Goal: Task Accomplishment & Management: Manage account settings

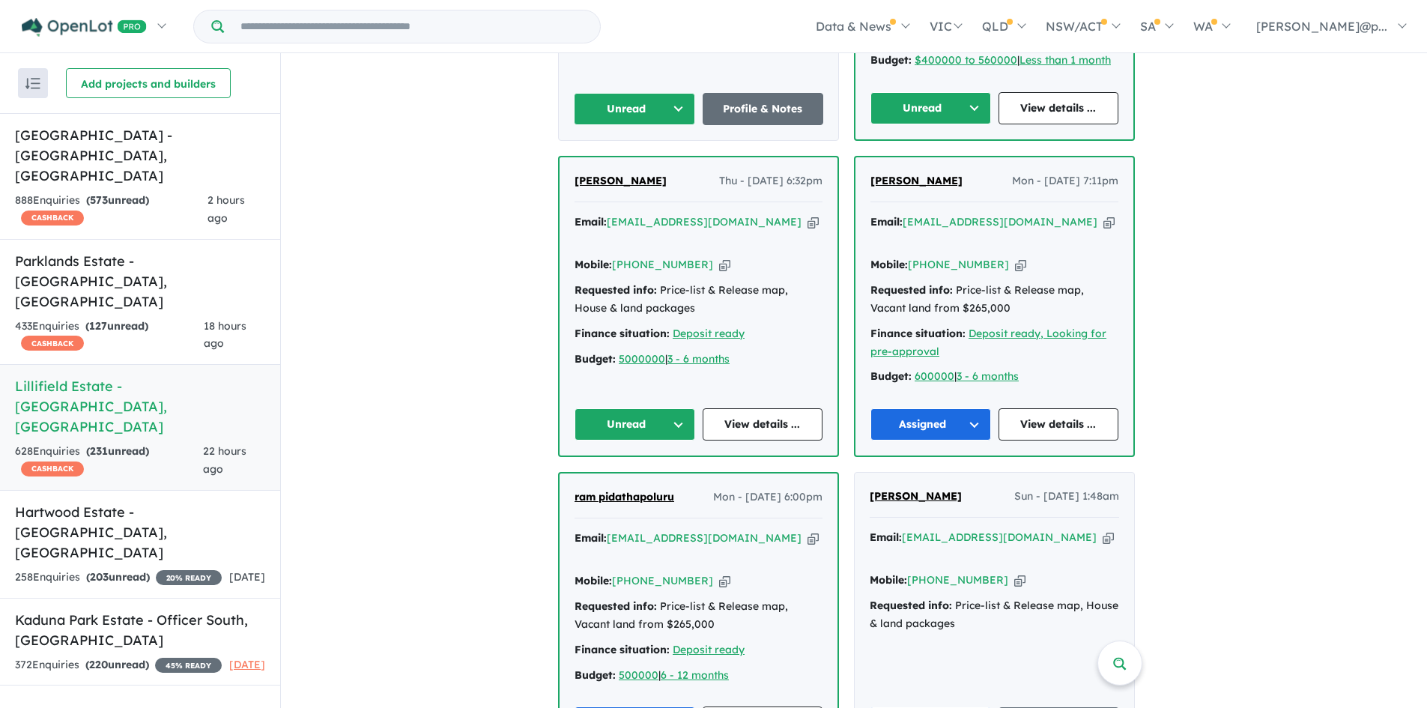
scroll to position [866, 0]
click at [719, 256] on icon "button" at bounding box center [724, 264] width 11 height 16
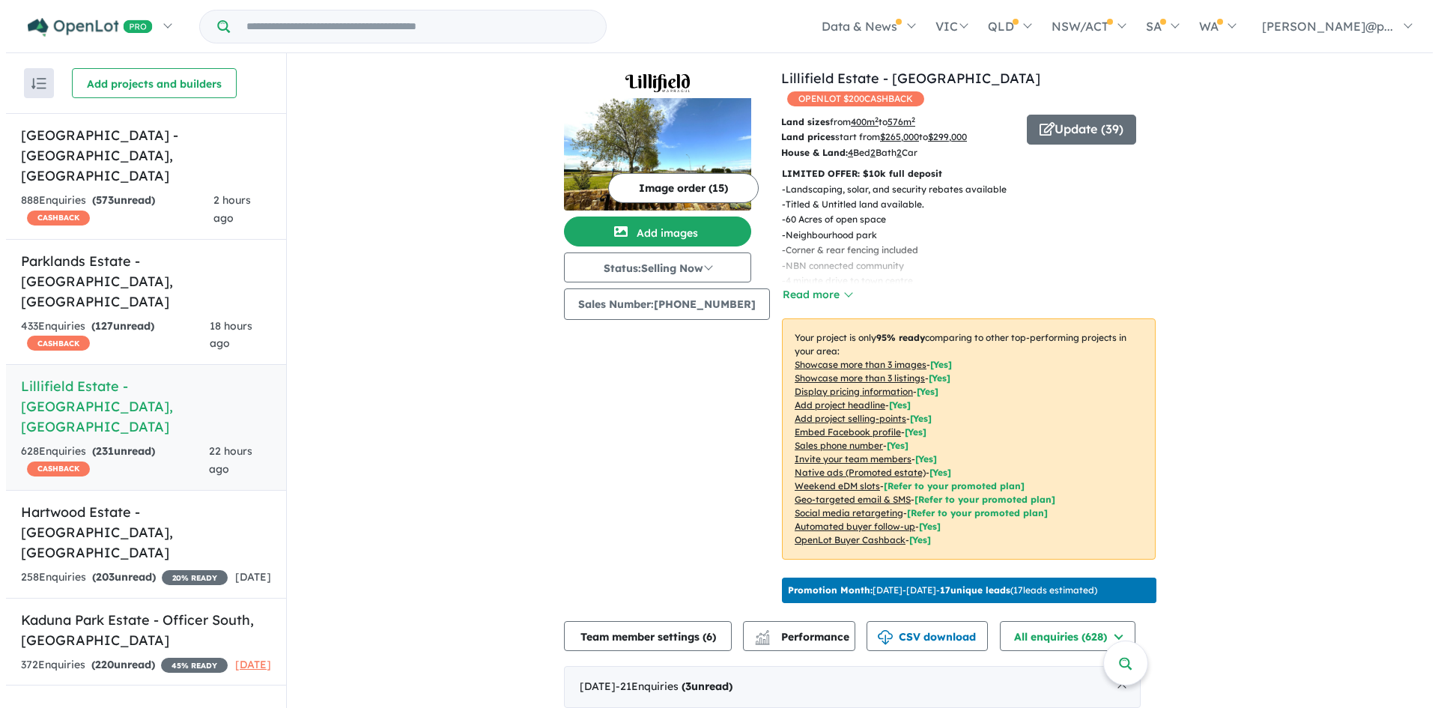
scroll to position [22, 0]
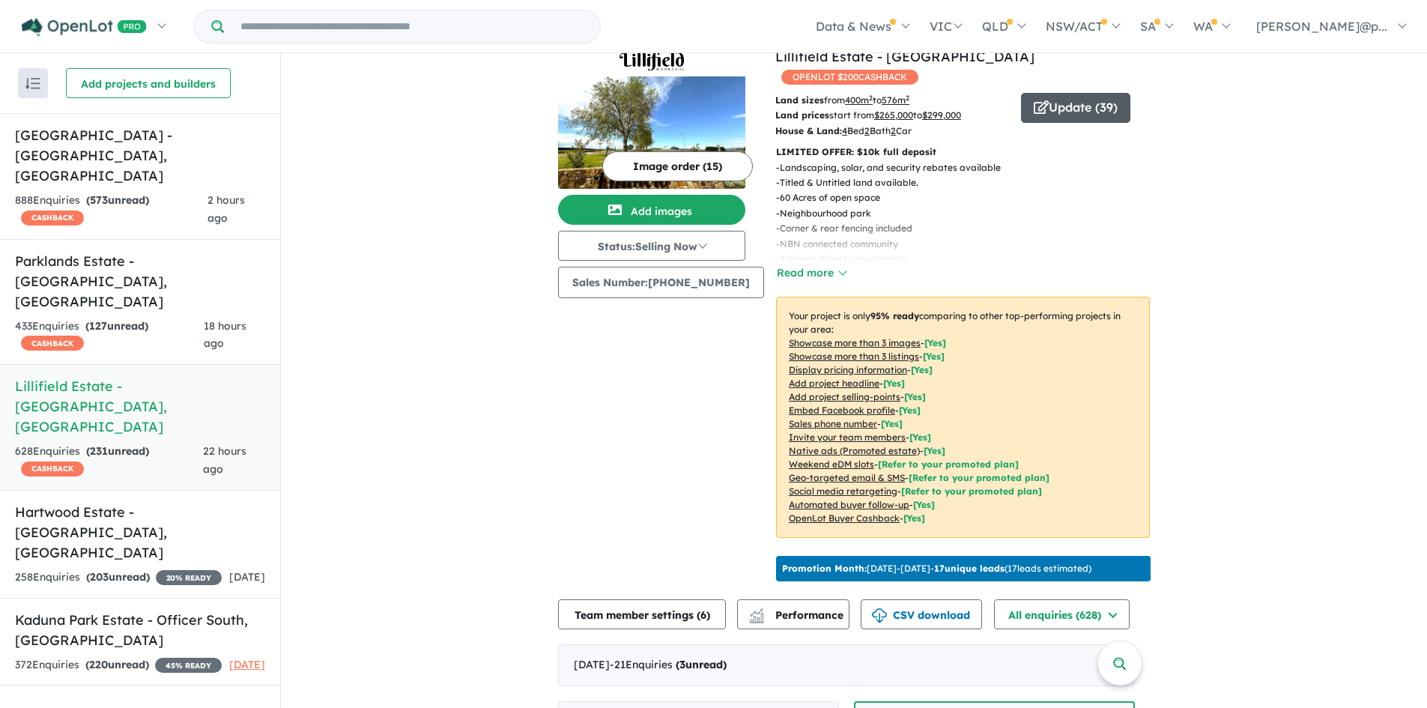
click at [1069, 93] on button "Update ( 39 )" at bounding box center [1075, 108] width 109 height 30
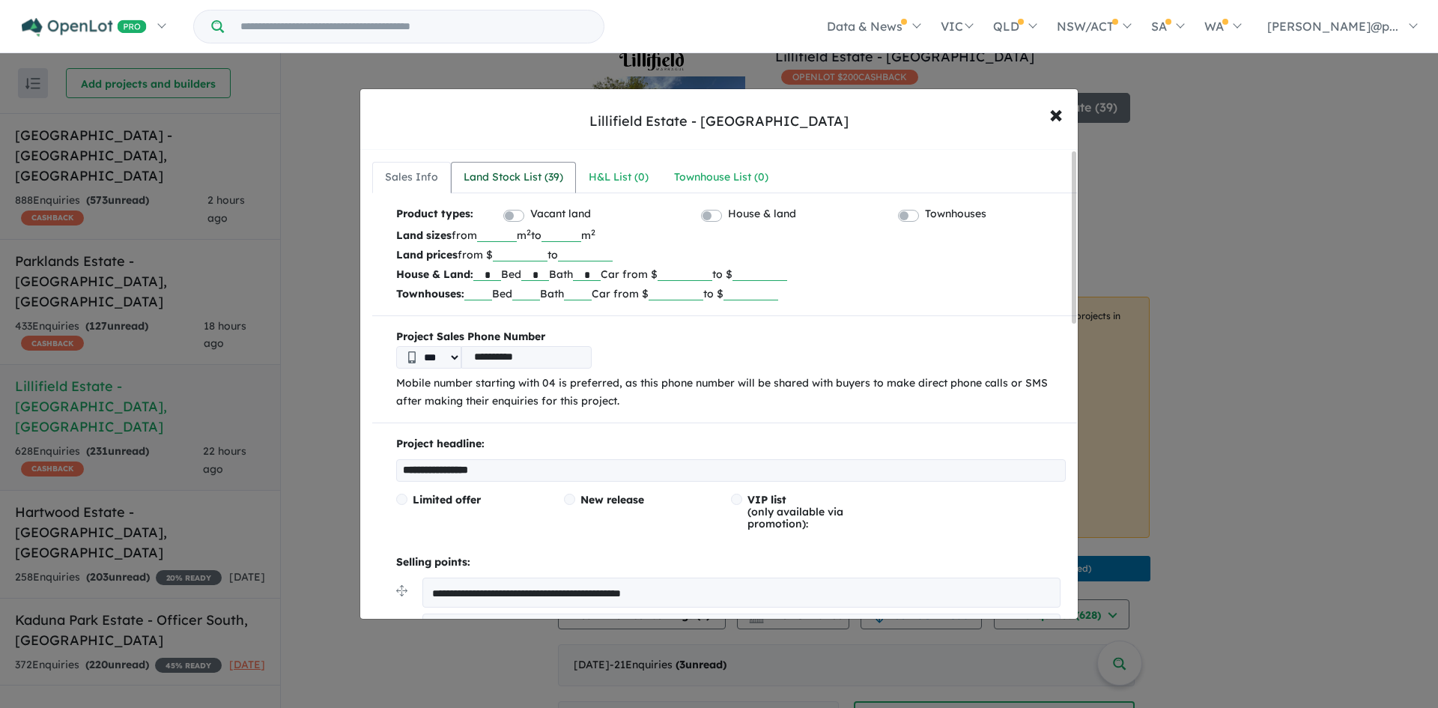
click at [544, 173] on div "Land Stock List ( 39 )" at bounding box center [514, 178] width 100 height 18
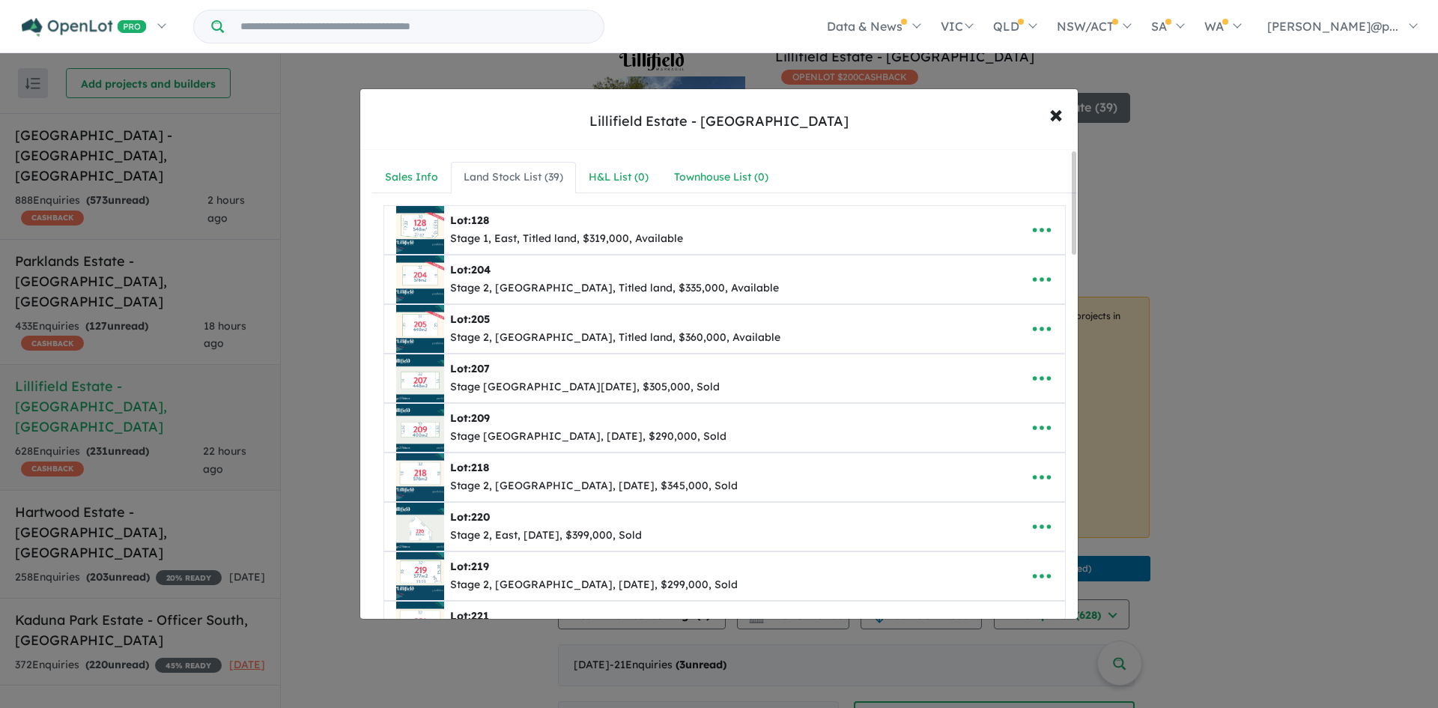
scroll to position [10, 0]
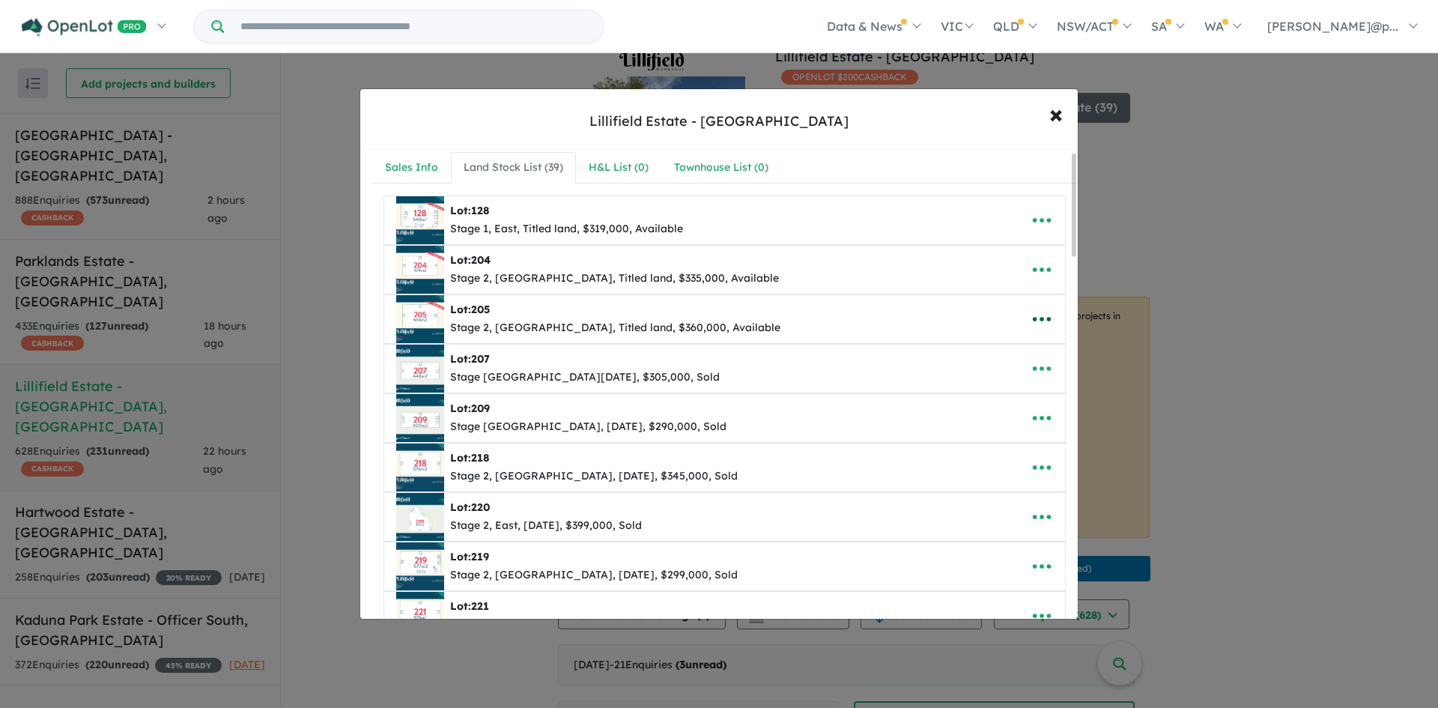
click at [1037, 323] on icon "button" at bounding box center [1042, 319] width 22 height 22
click at [1000, 348] on link "Edit" at bounding box center [1008, 356] width 111 height 34
select select "**********"
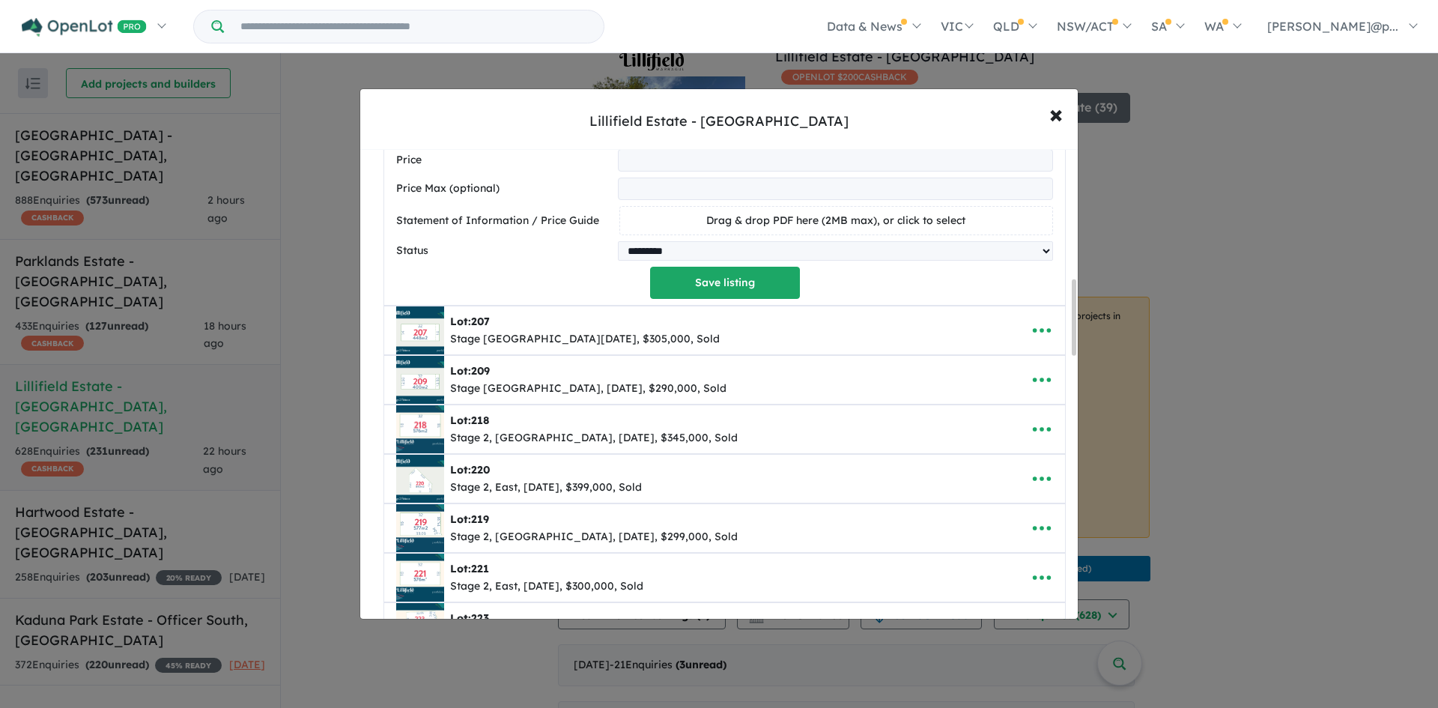
scroll to position [800, 0]
click at [684, 253] on select "********* ******** **** ******" at bounding box center [835, 249] width 435 height 19
select select "****"
click at [618, 243] on select "********* ******** **** ******" at bounding box center [835, 249] width 435 height 19
click at [704, 288] on button "Save listing" at bounding box center [725, 282] width 150 height 32
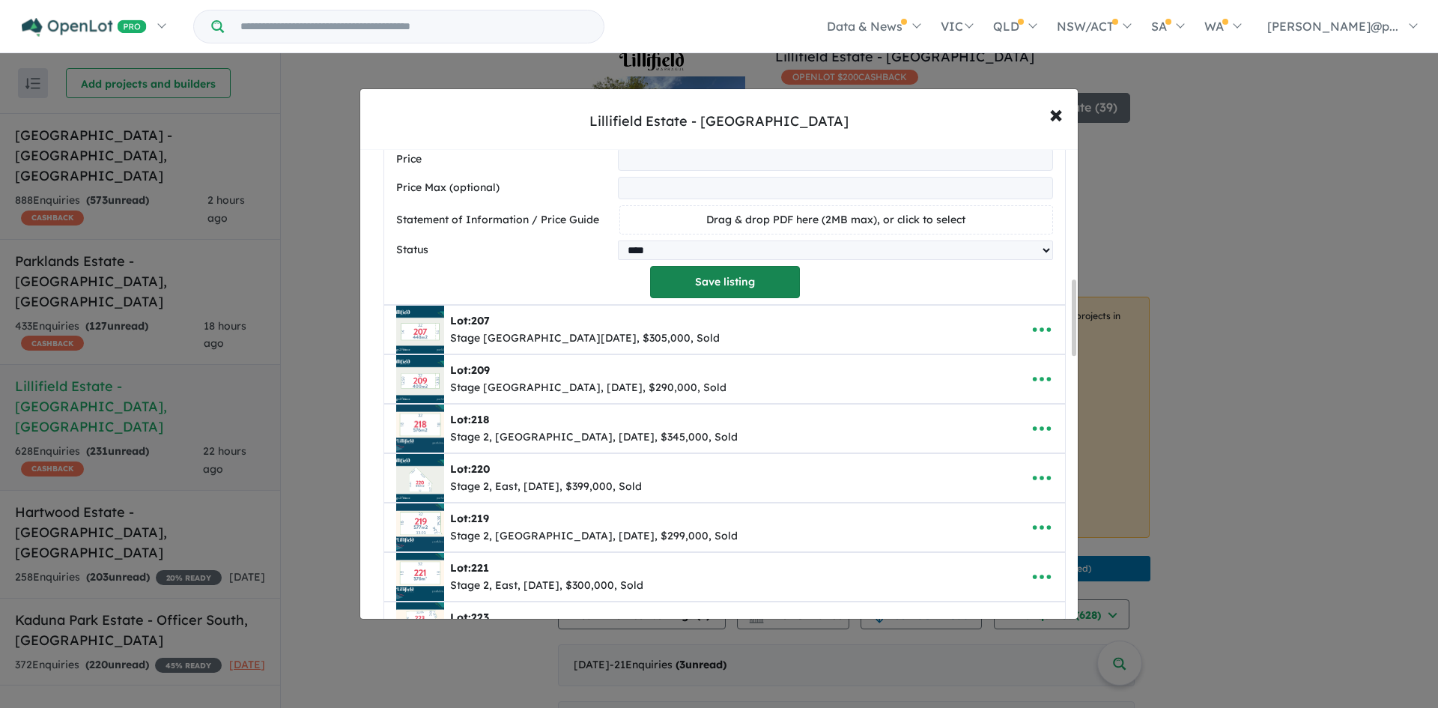
select select "**********"
select select "****"
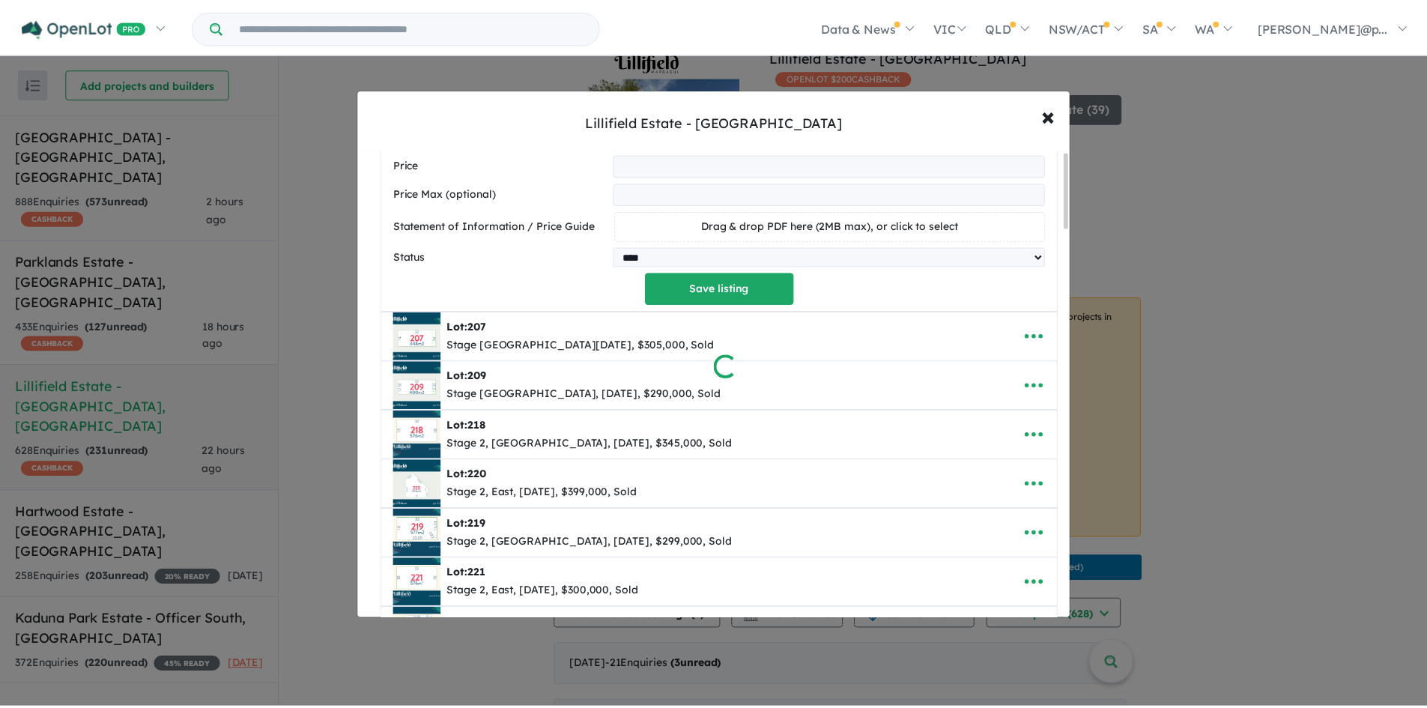
scroll to position [0, 0]
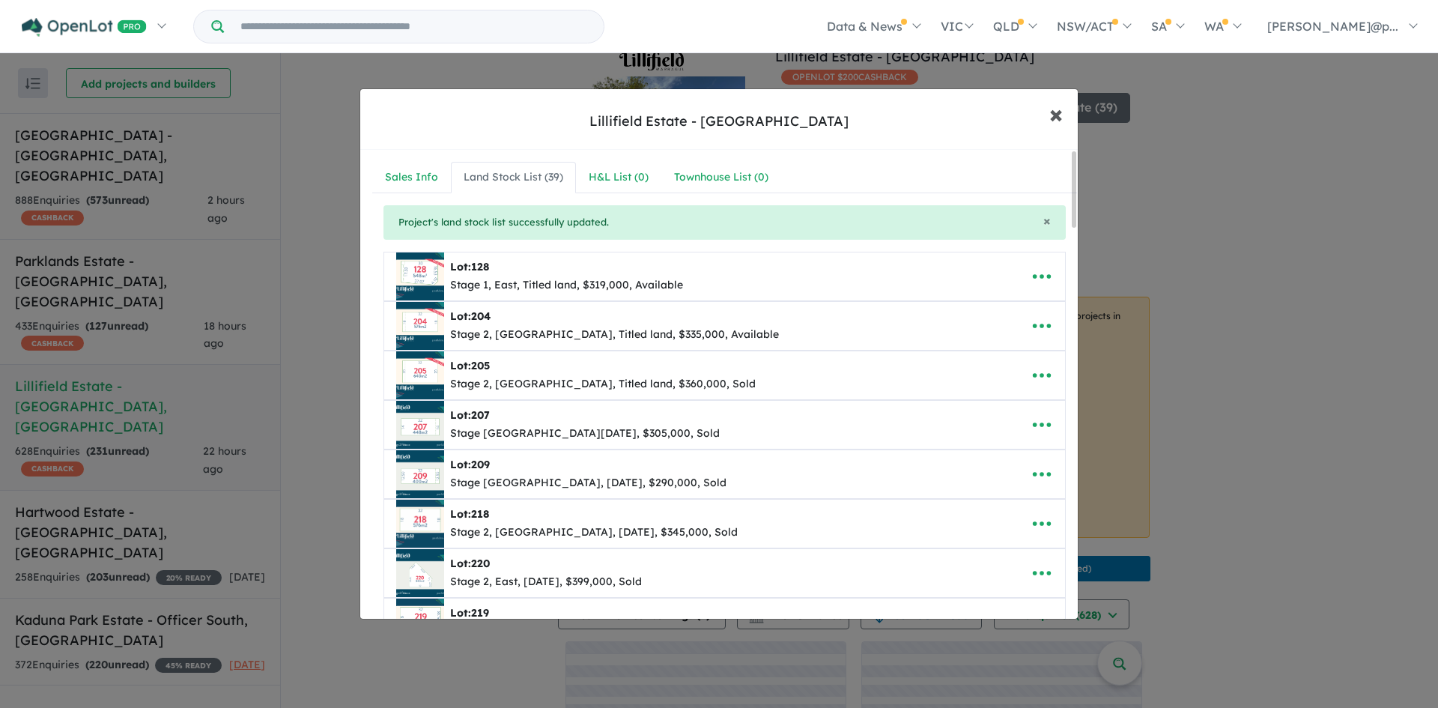
click at [1055, 108] on span "×" at bounding box center [1055, 113] width 13 height 32
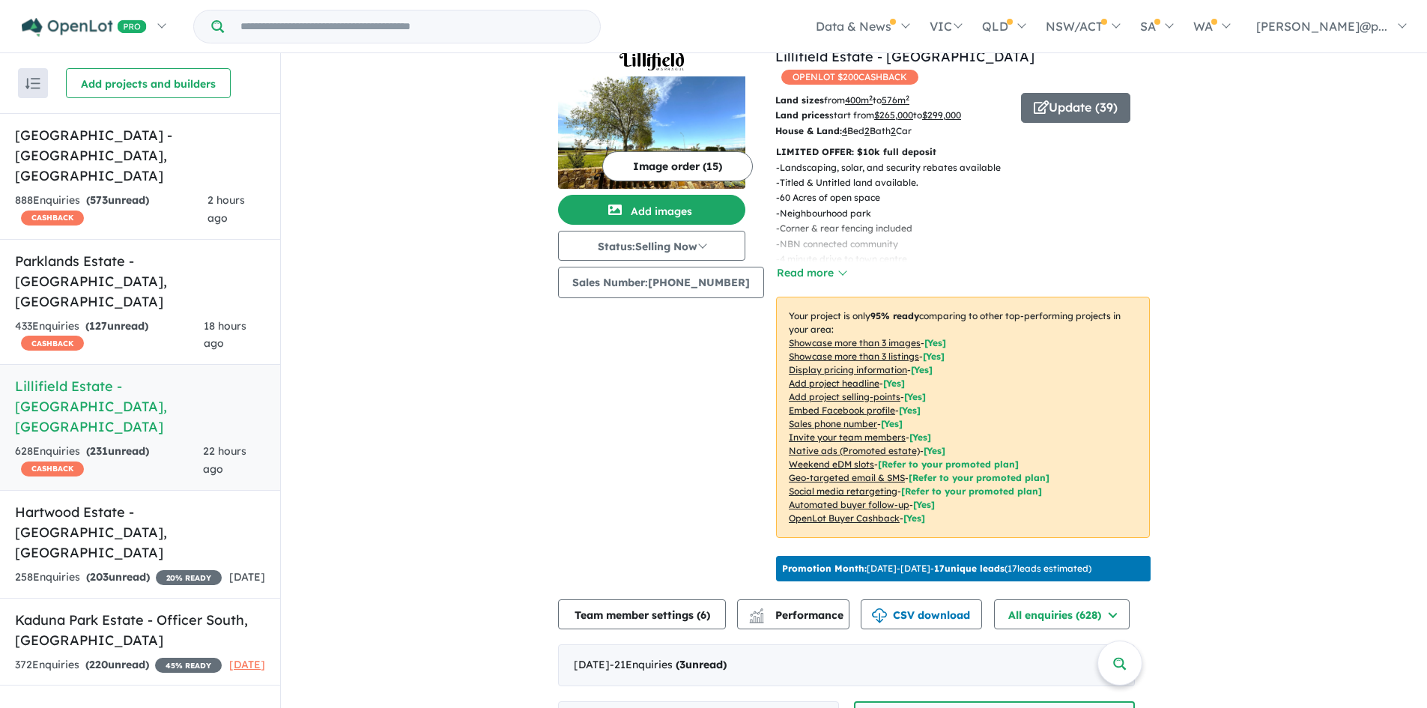
drag, startPoint x: 1246, startPoint y: 324, endPoint x: 1202, endPoint y: 273, distance: 68.0
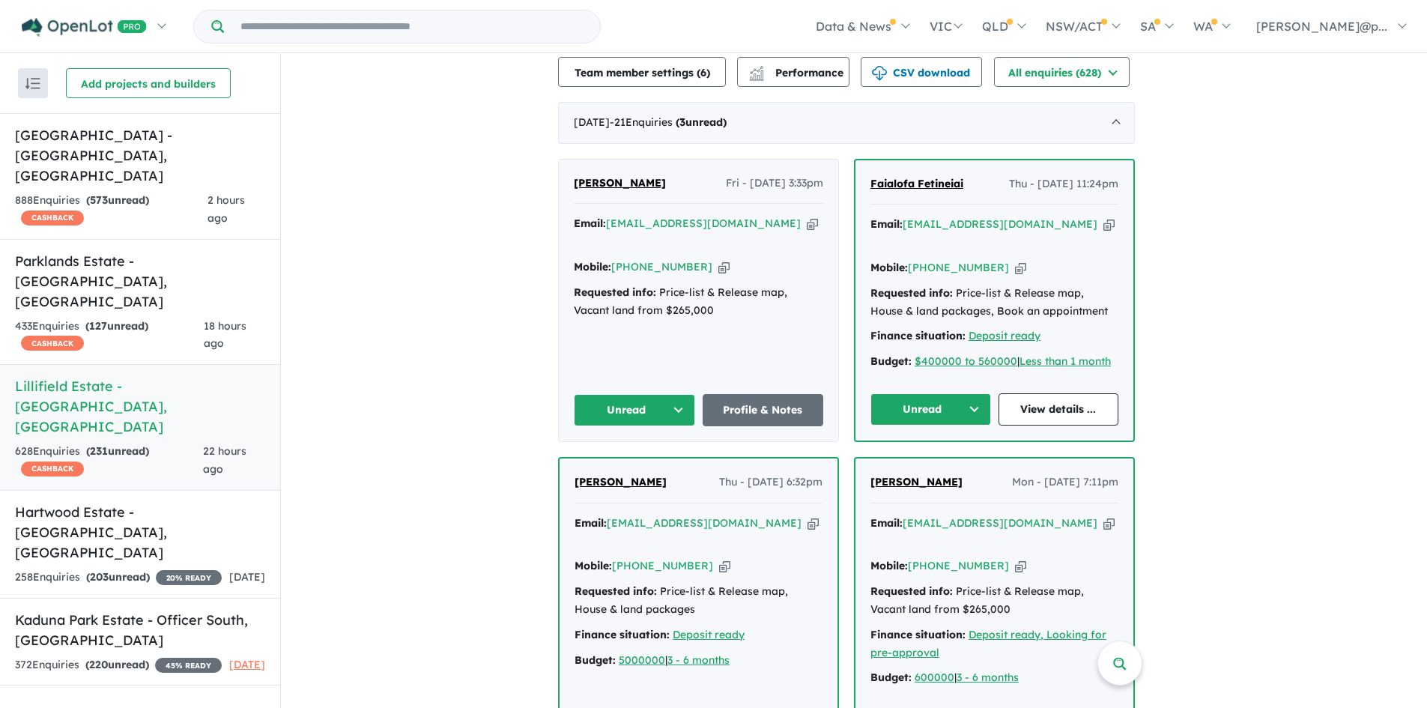
scroll to position [600, 0]
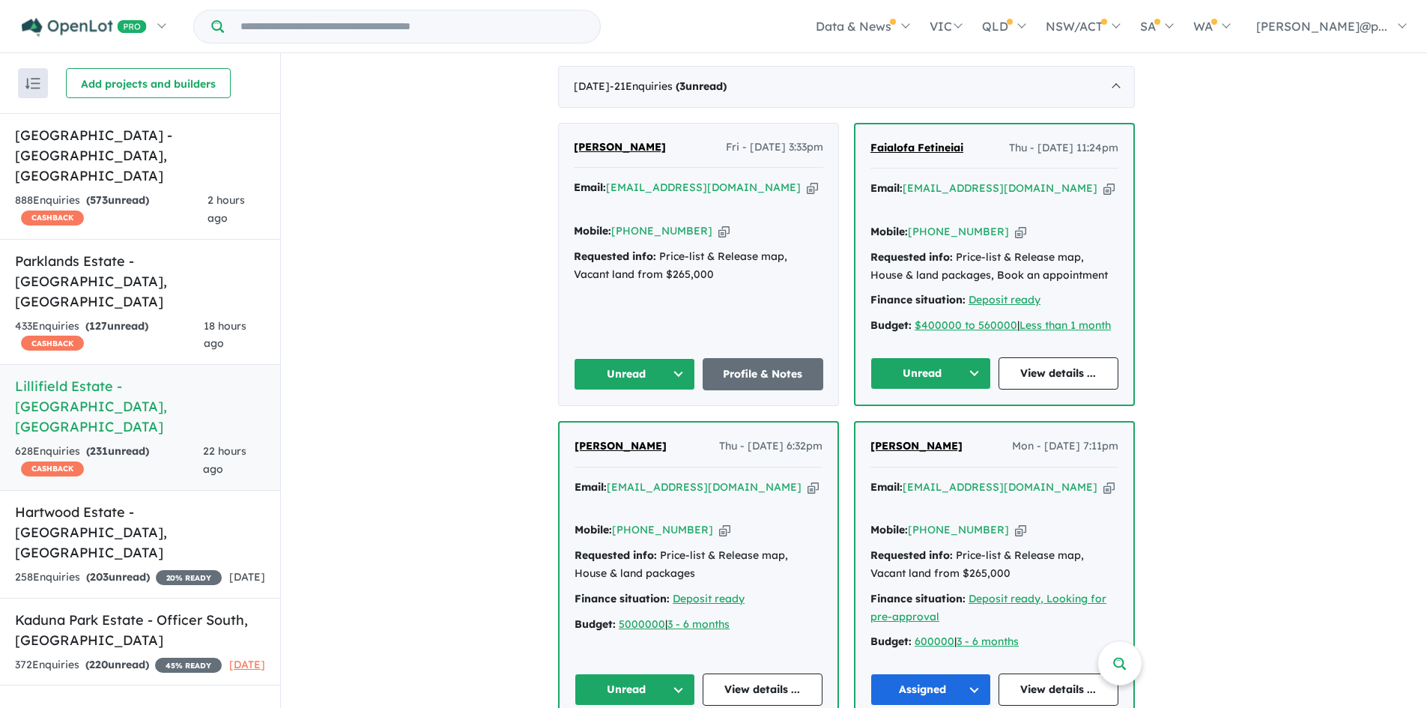
click at [807, 479] on icon "button" at bounding box center [812, 487] width 11 height 16
click at [1103, 180] on icon "button" at bounding box center [1108, 188] width 11 height 16
click at [807, 180] on icon "button" at bounding box center [812, 188] width 11 height 16
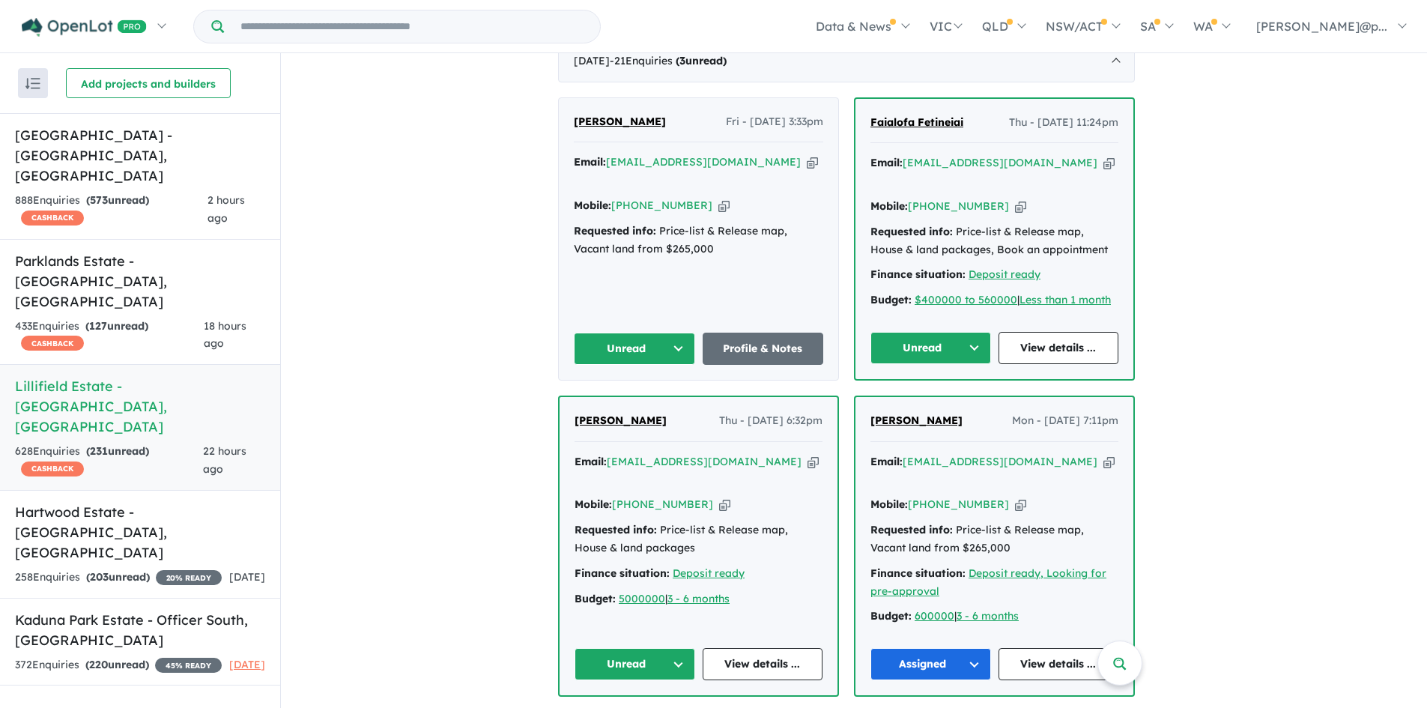
scroll to position [628, 0]
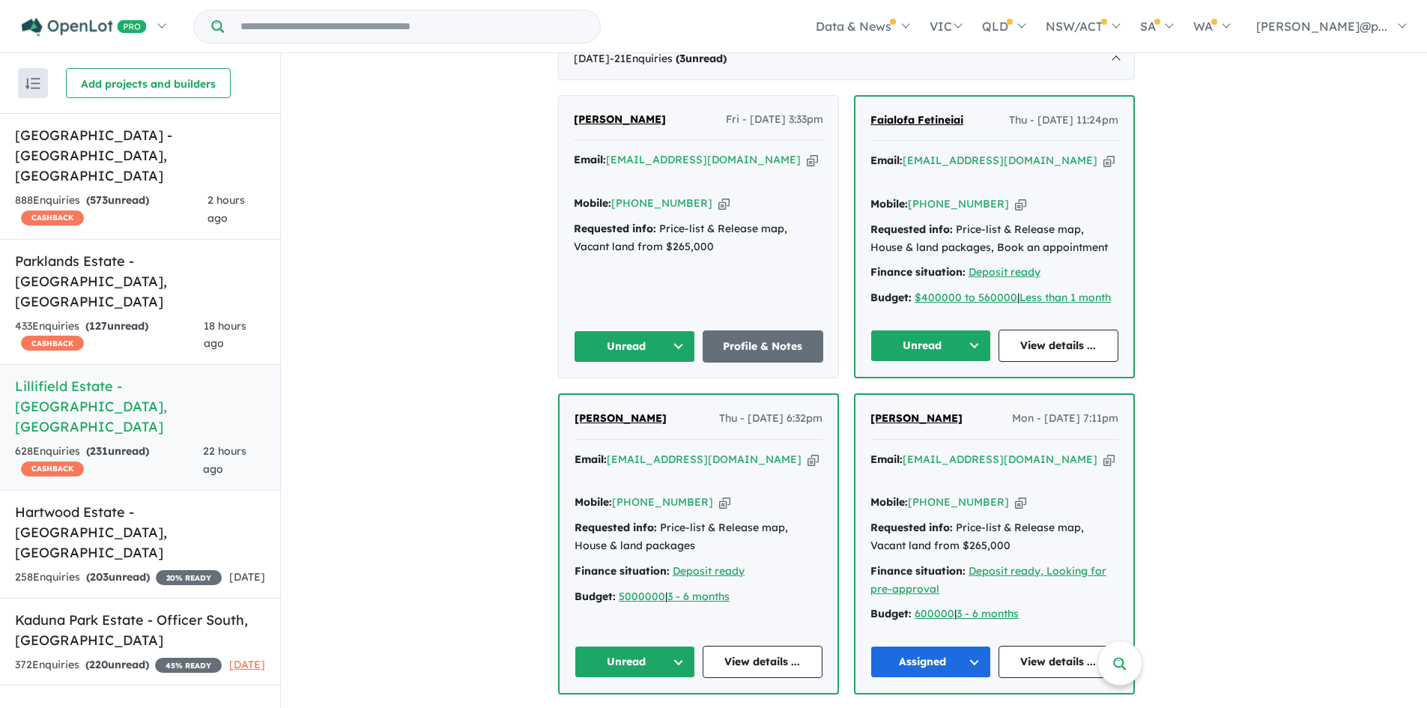
click at [719, 494] on icon "button" at bounding box center [724, 502] width 11 height 16
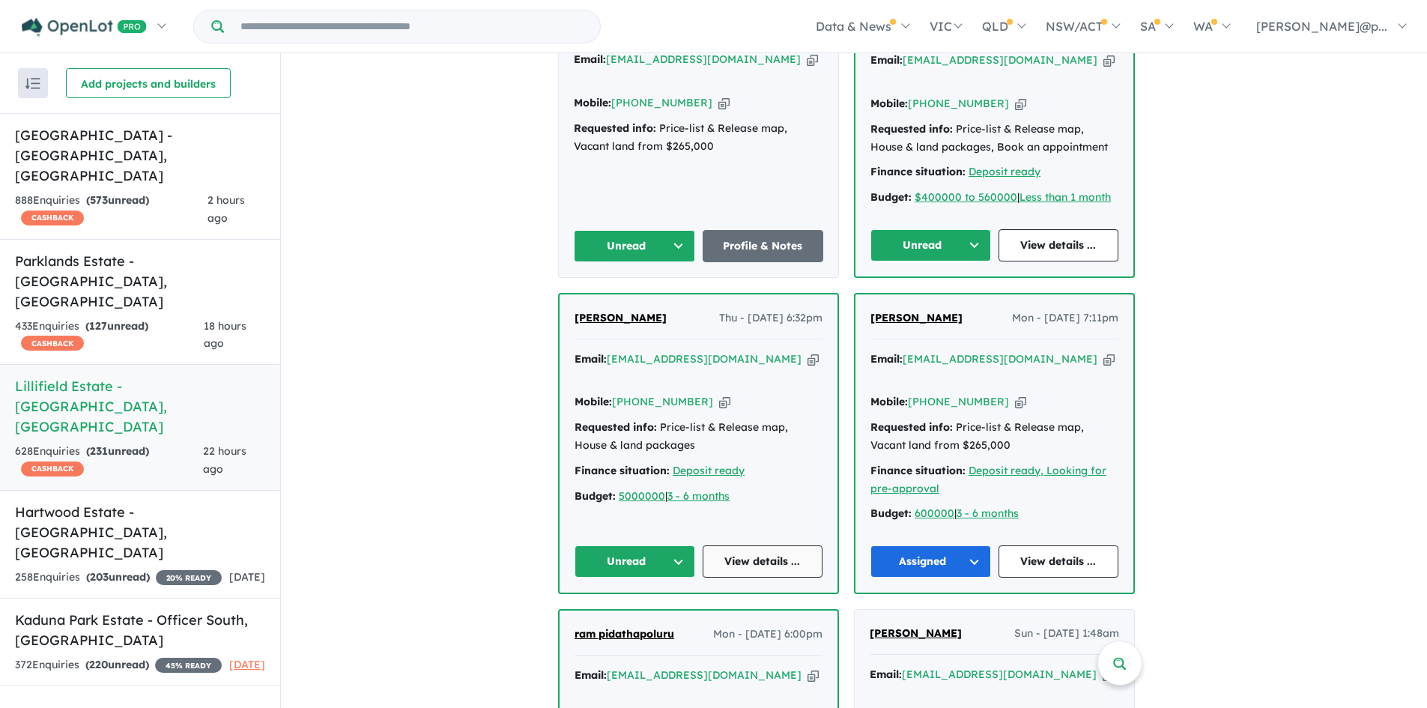
scroll to position [729, 0]
click at [770, 544] on link "View details ..." at bounding box center [763, 560] width 121 height 32
click at [807, 351] on icon "button" at bounding box center [812, 359] width 11 height 16
click at [658, 544] on button "Unread" at bounding box center [634, 560] width 121 height 32
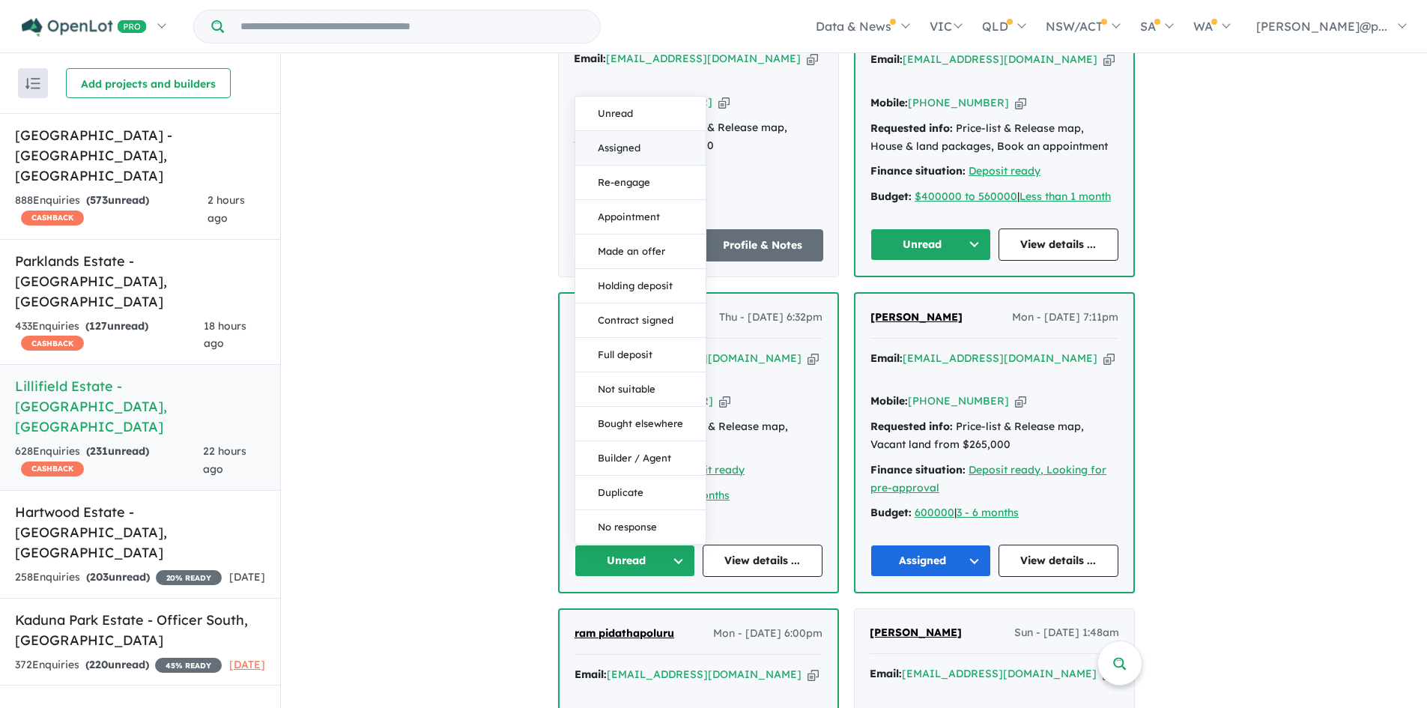
click at [631, 131] on button "Assigned" at bounding box center [640, 148] width 130 height 34
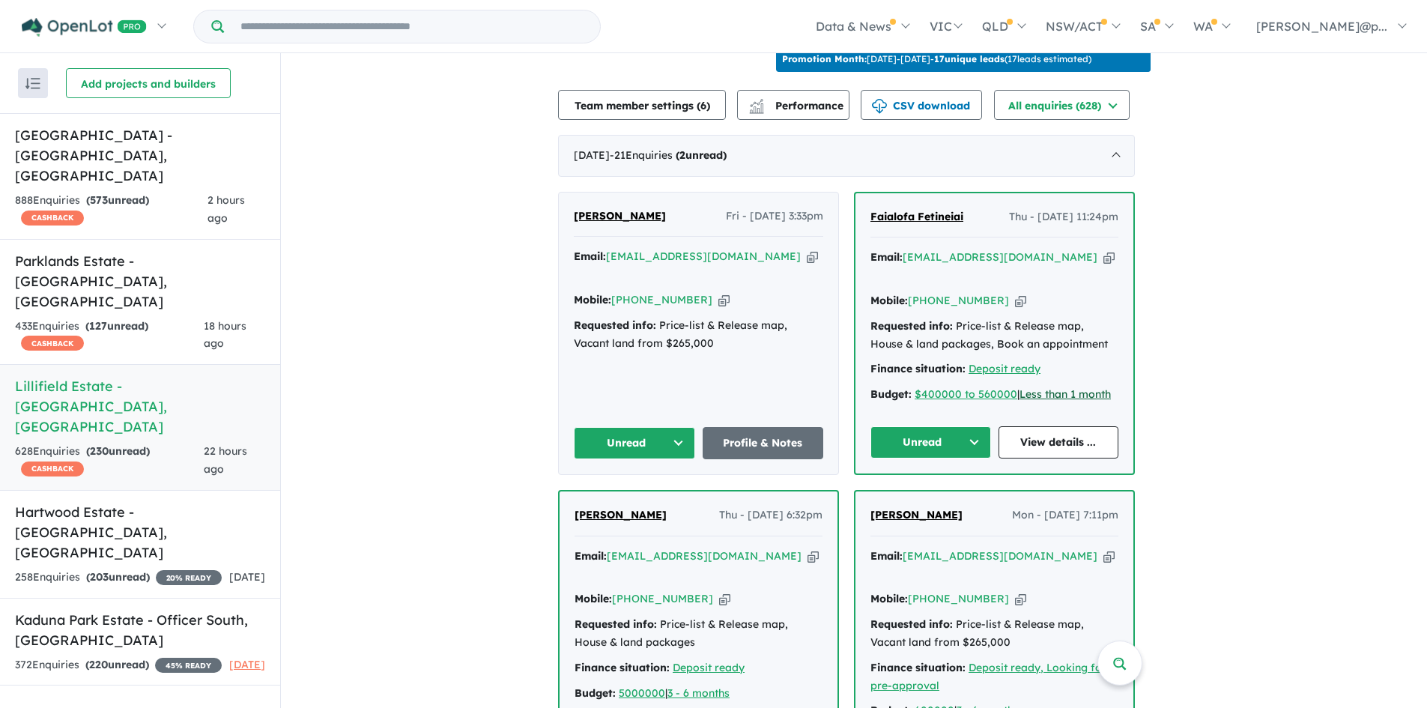
scroll to position [530, 0]
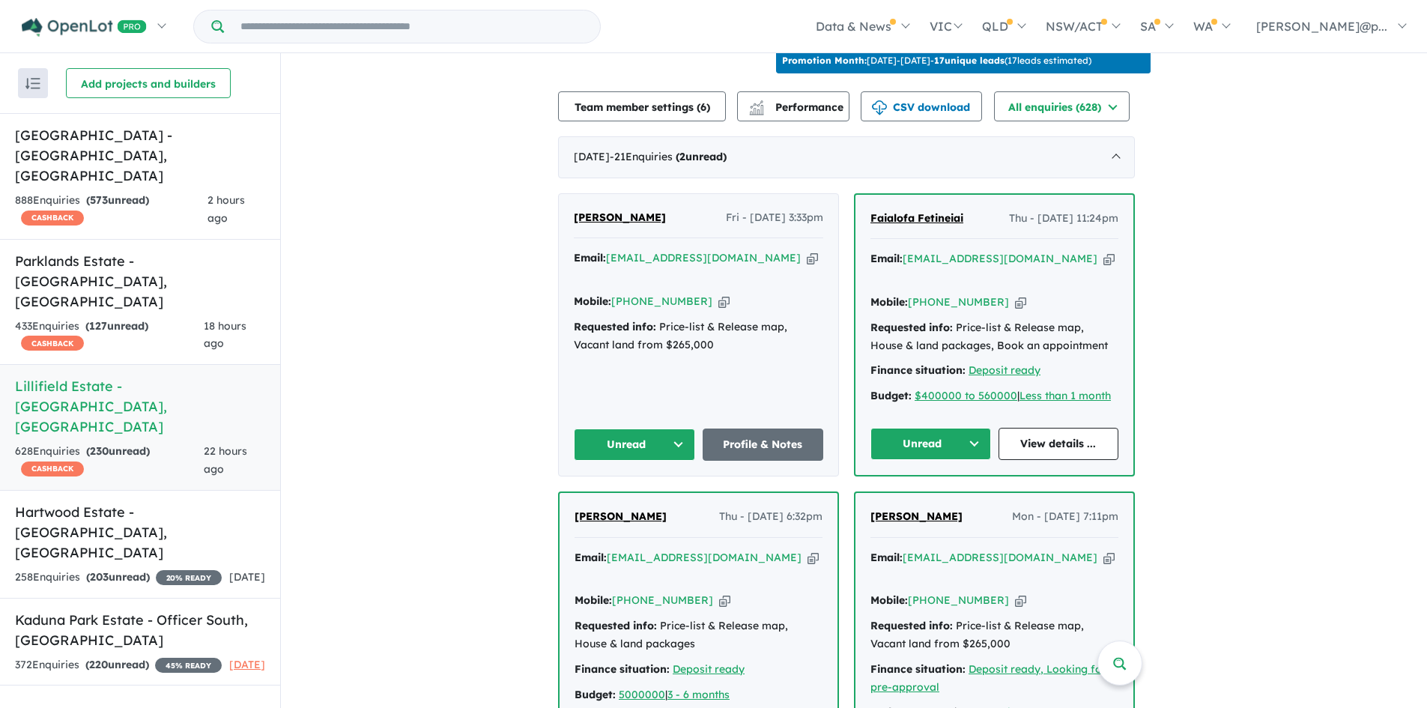
click at [1015, 294] on icon "button" at bounding box center [1020, 302] width 11 height 16
click at [1103, 252] on icon "button" at bounding box center [1108, 259] width 11 height 16
drag, startPoint x: 969, startPoint y: 213, endPoint x: 878, endPoint y: 210, distance: 91.4
click at [878, 210] on div "Faialofa Fetineiai Thu - [DATE] 11:24pm" at bounding box center [994, 225] width 248 height 30
click at [882, 234] on div "Faialofa Fetineiai Thu - [DATE] 11:24pm Email: [EMAIL_ADDRESS][DOMAIN_NAME] Cop…" at bounding box center [994, 335] width 278 height 280
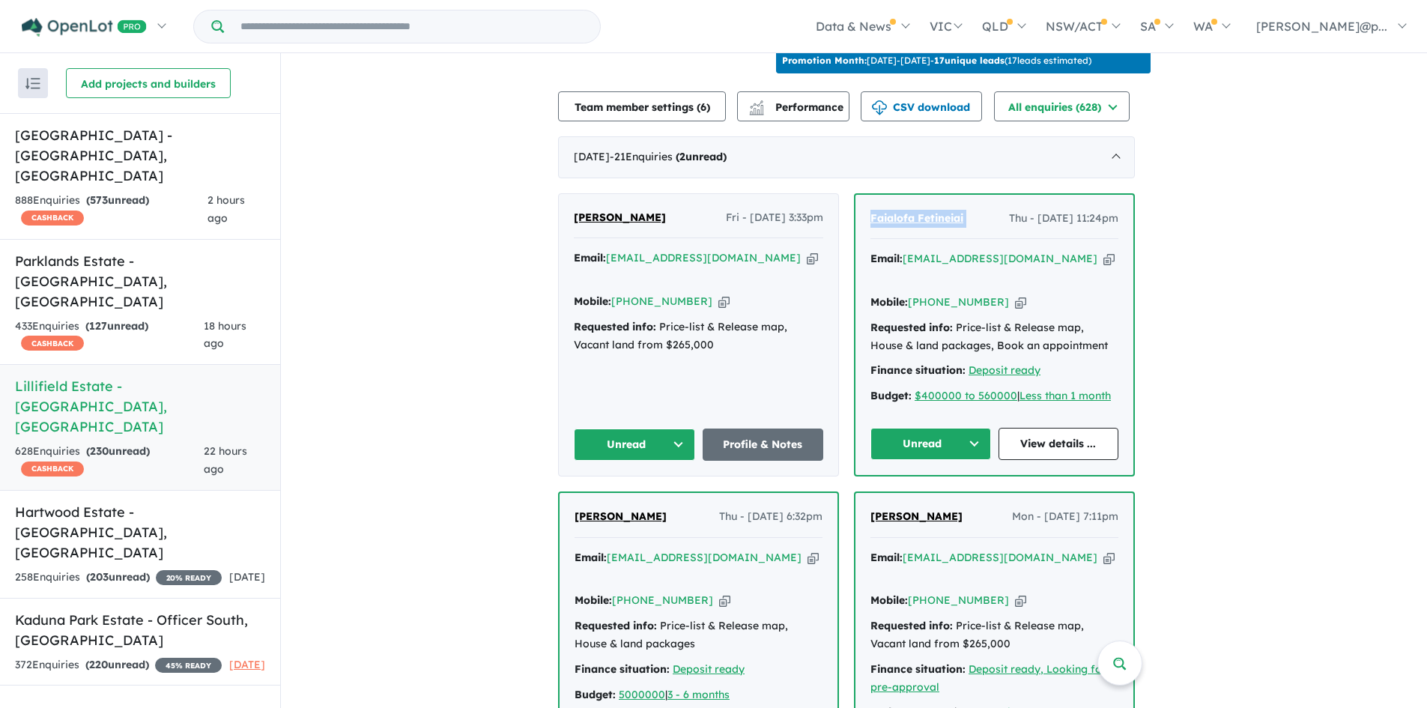
drag, startPoint x: 869, startPoint y: 210, endPoint x: 989, endPoint y: 210, distance: 120.6
click at [989, 210] on div "Faialofa Fetineiai Thu - [DATE] 11:24pm Email: [EMAIL_ADDRESS][DOMAIN_NAME] Cop…" at bounding box center [994, 335] width 278 height 280
copy span "Faialofa Fetineiai"
click at [1071, 428] on link "View details ..." at bounding box center [1058, 444] width 121 height 32
click at [959, 401] on div "Faialofa Fetineiai Thu - [DATE] 11:24pm Email: [EMAIL_ADDRESS][DOMAIN_NAME] Cop…" at bounding box center [994, 335] width 278 height 280
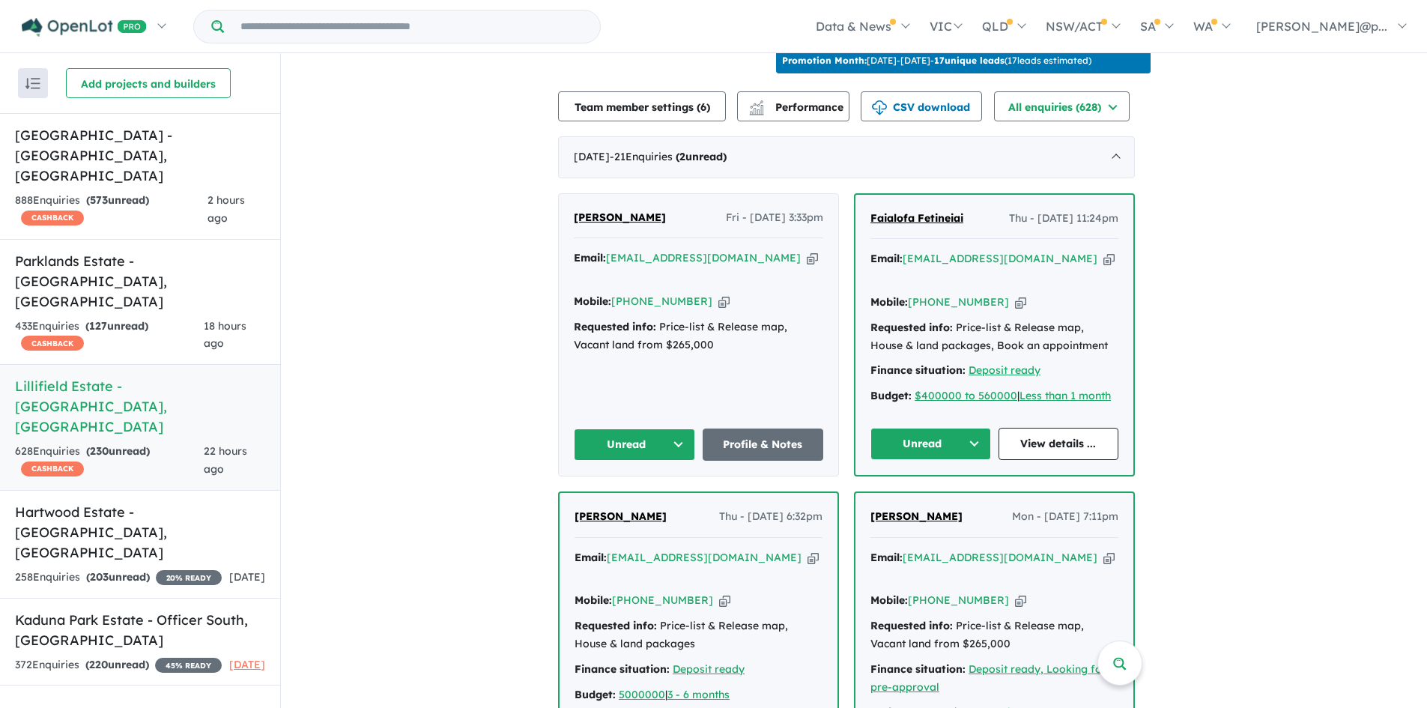
click at [954, 428] on button "Unread" at bounding box center [930, 444] width 121 height 32
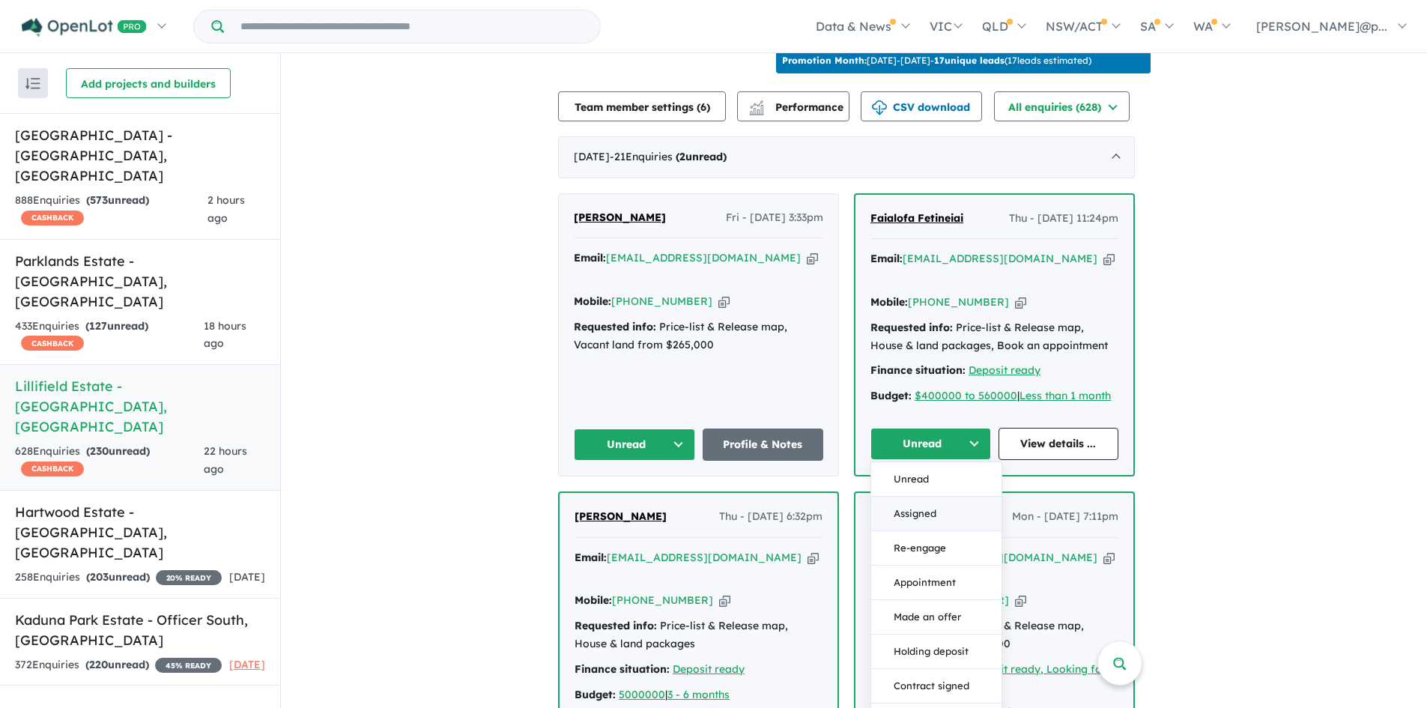
click at [911, 497] on button "Assigned" at bounding box center [936, 514] width 130 height 34
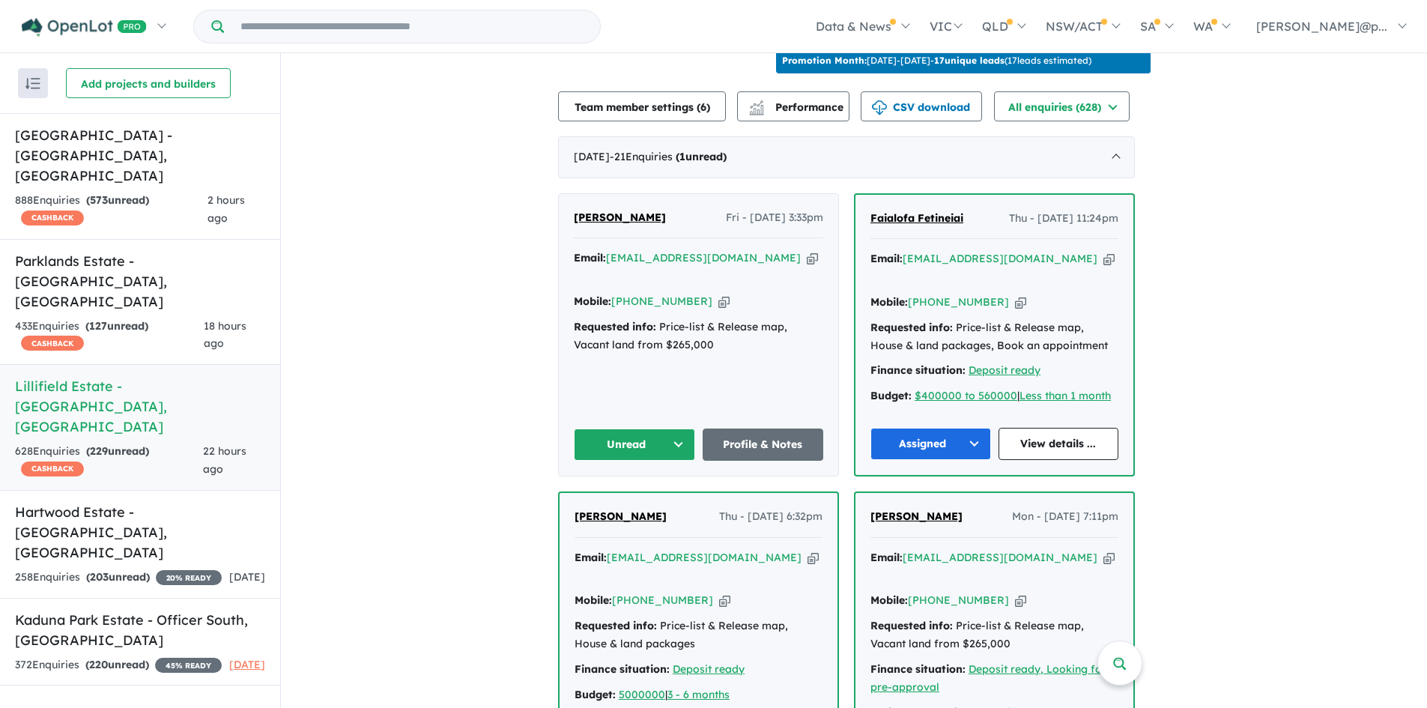
click at [716, 293] on div "Mobile: [PHONE_NUMBER] Copied!" at bounding box center [698, 302] width 249 height 18
click at [718, 294] on icon "button" at bounding box center [723, 302] width 11 height 16
